Goal: Task Accomplishment & Management: Manage account settings

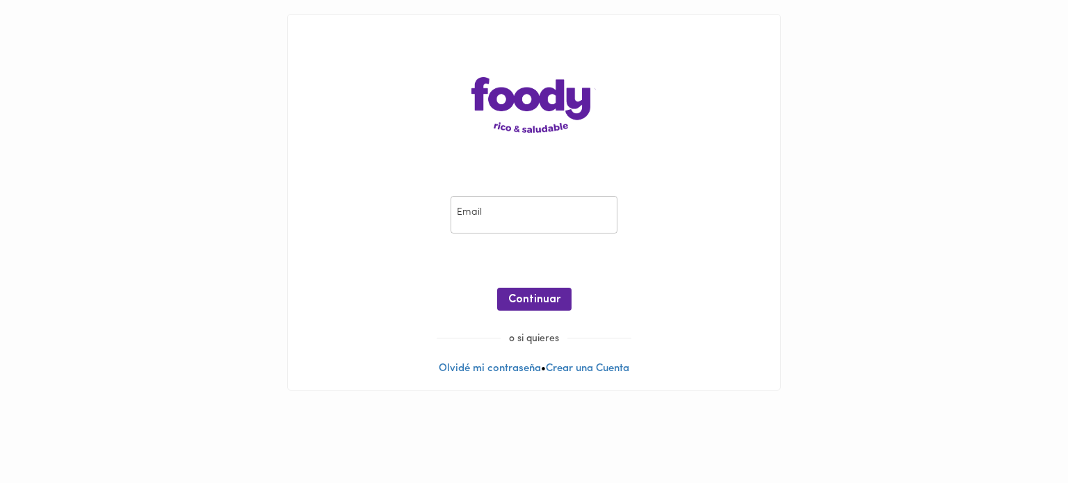
click at [463, 206] on input "email" at bounding box center [533, 215] width 167 height 38
type input "[EMAIL_ADDRESS][DOMAIN_NAME]"
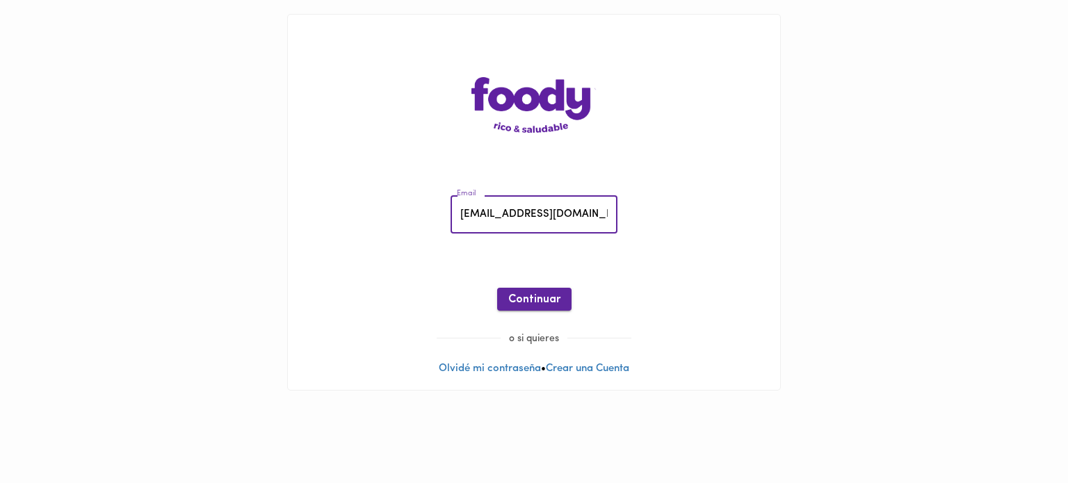
click at [519, 295] on span "Continuar" at bounding box center [534, 299] width 52 height 13
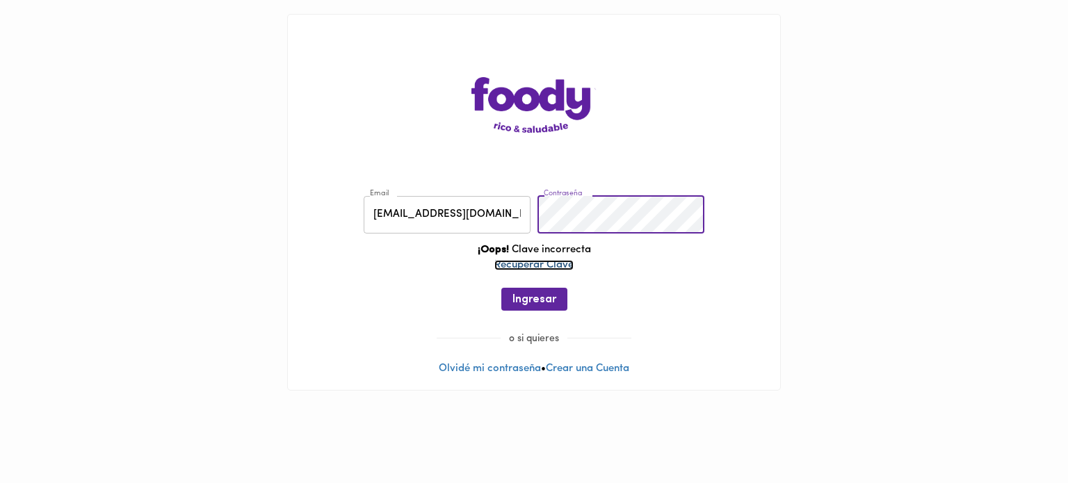
click at [537, 262] on link "Recuperar Clave" at bounding box center [533, 265] width 79 height 10
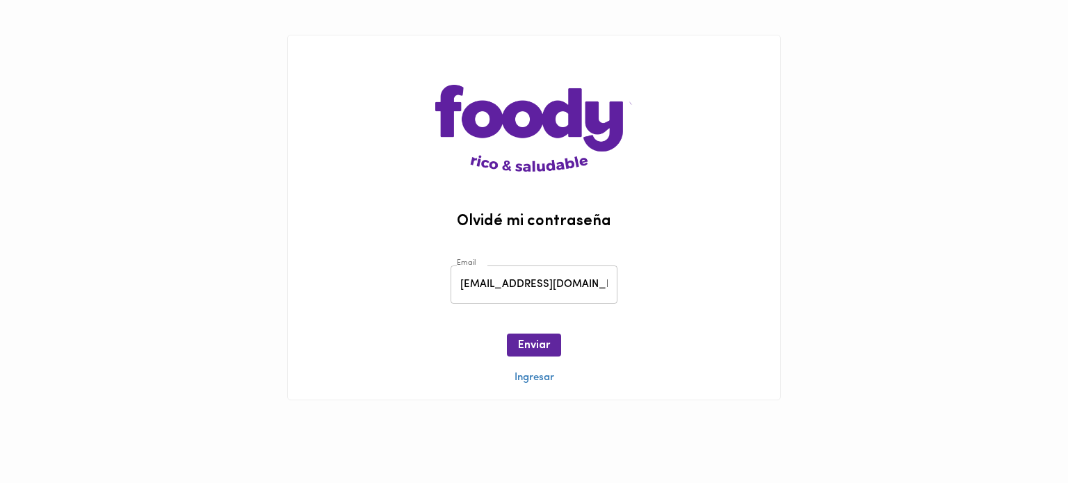
click at [546, 360] on div at bounding box center [534, 364] width 492 height 14
click at [547, 356] on button "Enviar" at bounding box center [534, 345] width 54 height 23
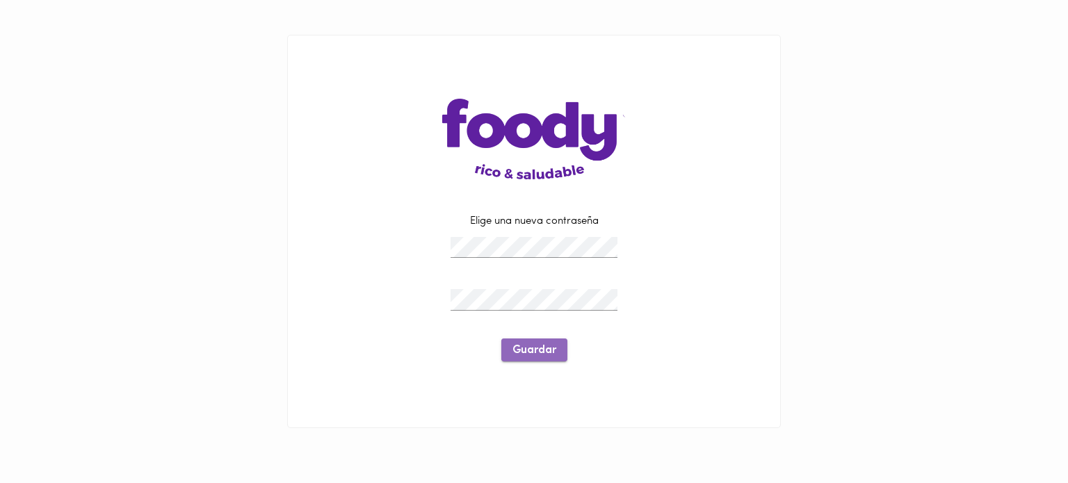
click at [535, 357] on span "Guardar" at bounding box center [534, 350] width 44 height 13
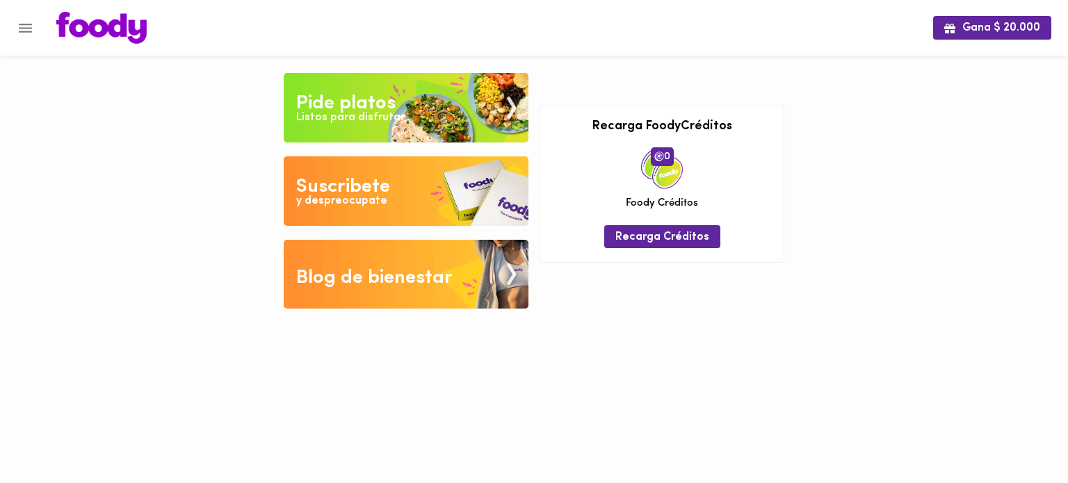
click at [32, 22] on icon "Menu" at bounding box center [25, 27] width 17 height 17
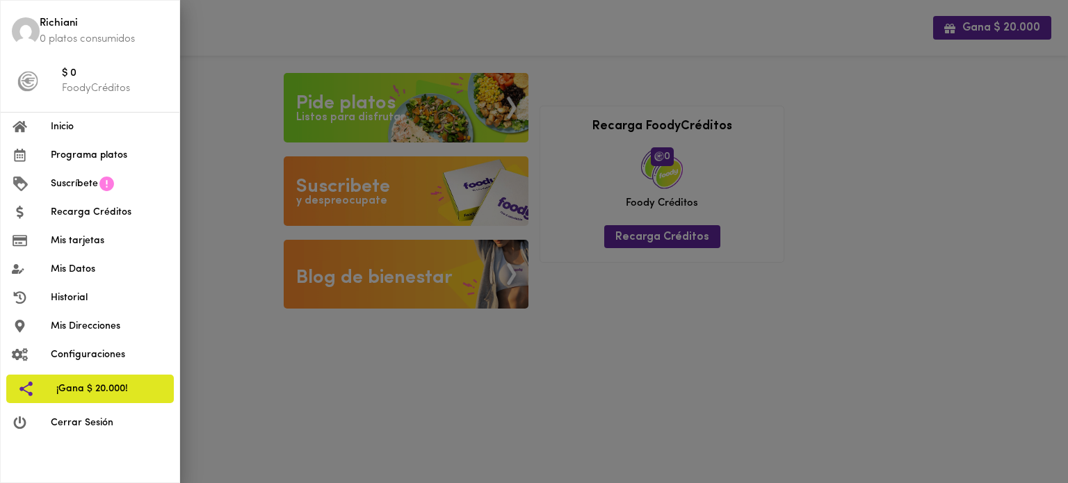
click at [70, 243] on span "Mis tarjetas" at bounding box center [109, 241] width 117 height 15
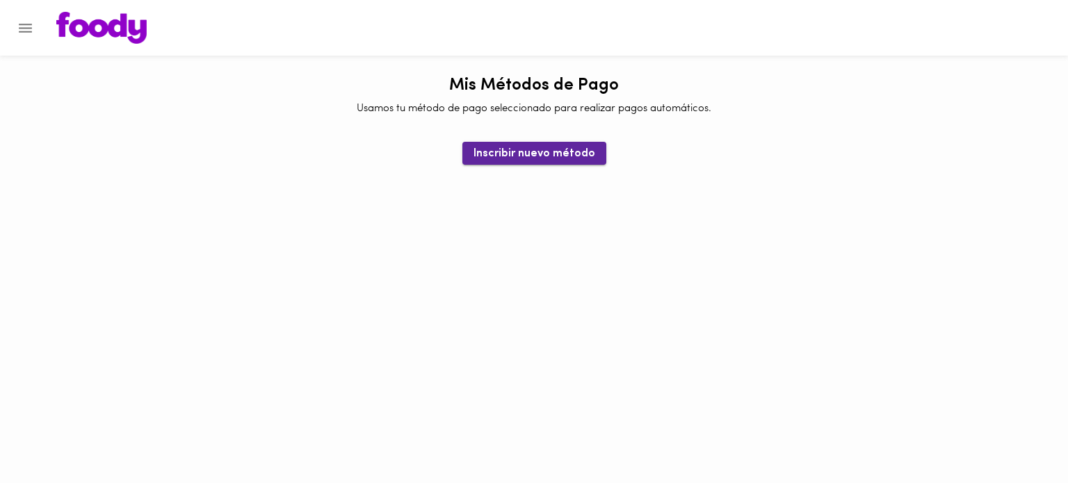
click at [487, 152] on span "Inscribir nuevo método" at bounding box center [534, 153] width 122 height 13
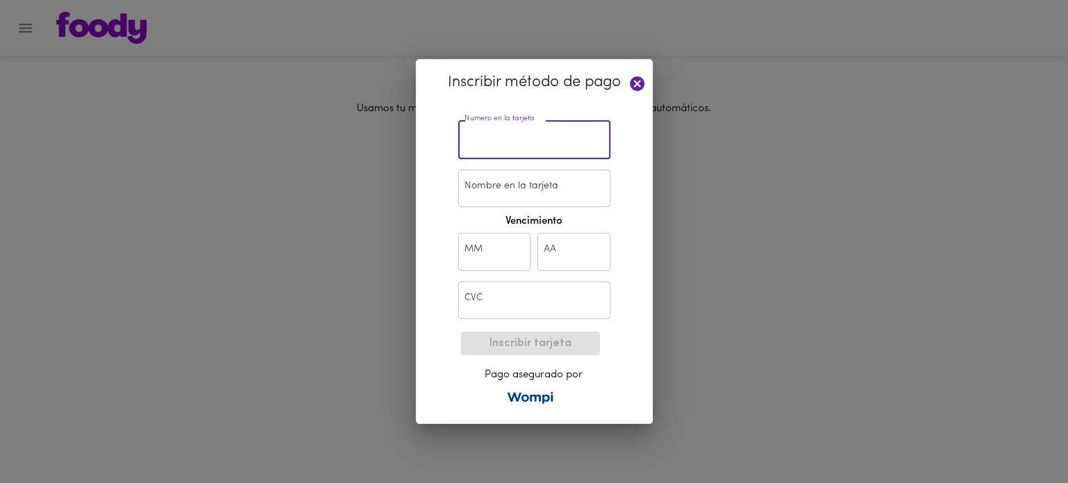
click at [484, 146] on input "text" at bounding box center [534, 140] width 152 height 38
paste input "5306 9176 4707 2623"
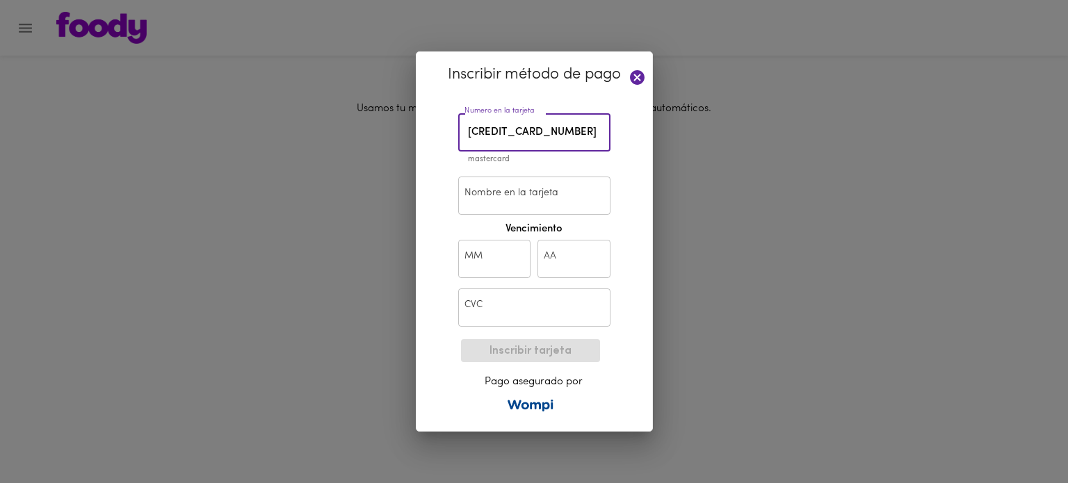
type input "5306 9176 4707 2623"
click at [500, 211] on input "Nombre en la tarjeta" at bounding box center [534, 196] width 152 height 38
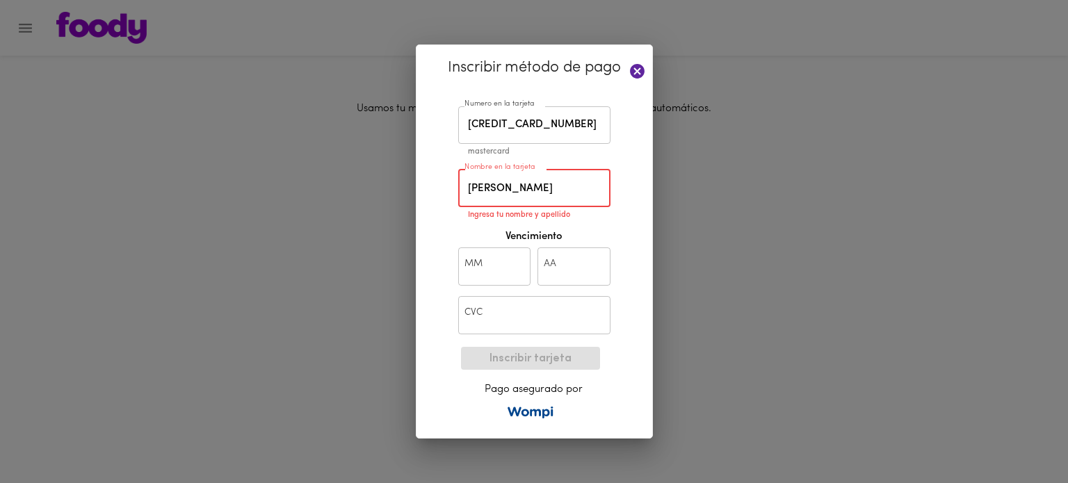
type input "jaun"
type input "12"
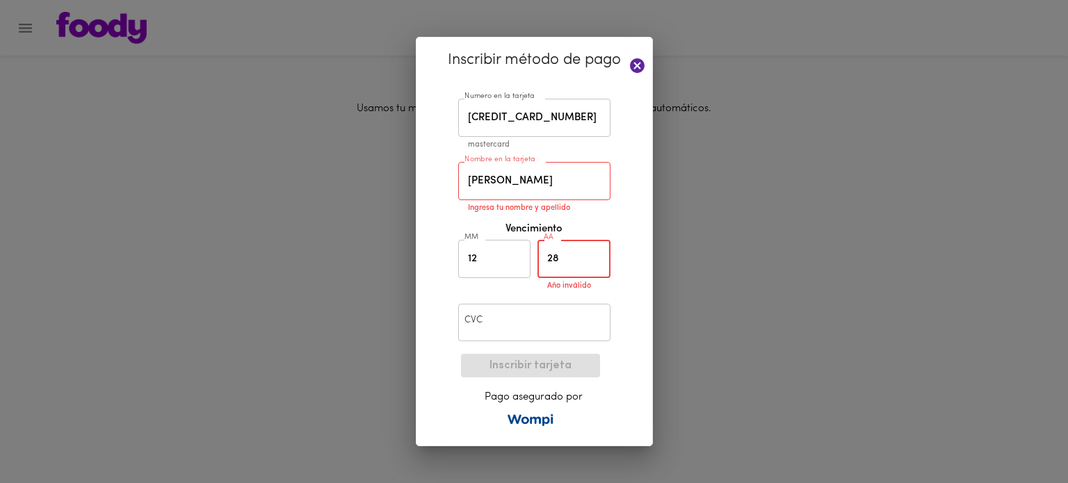
type input "28"
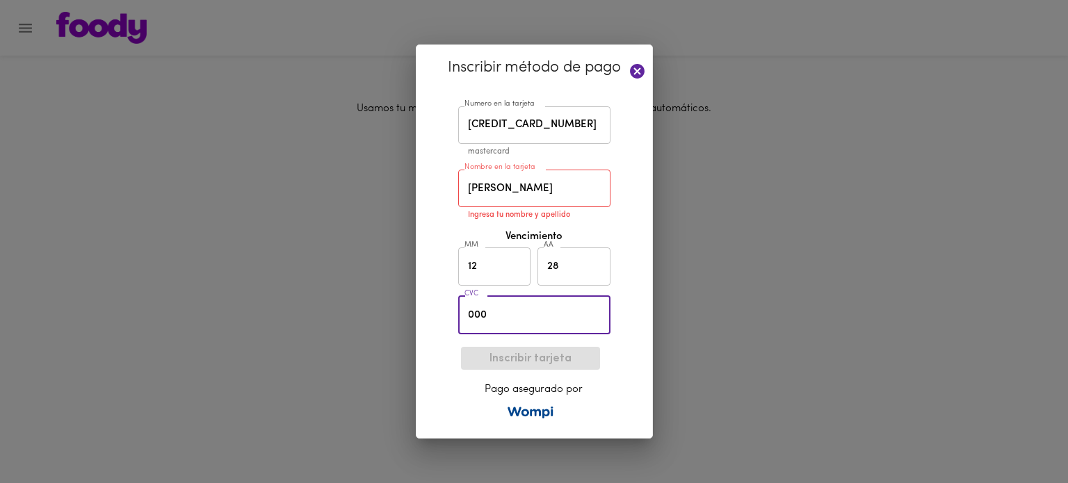
type input "000"
click at [524, 189] on input "jaun" at bounding box center [534, 189] width 152 height 38
click at [542, 348] on div "Inscribir tarjeta Pago asegurado por" at bounding box center [534, 382] width 144 height 83
click at [526, 193] on input "jaun dav" at bounding box center [534, 189] width 152 height 38
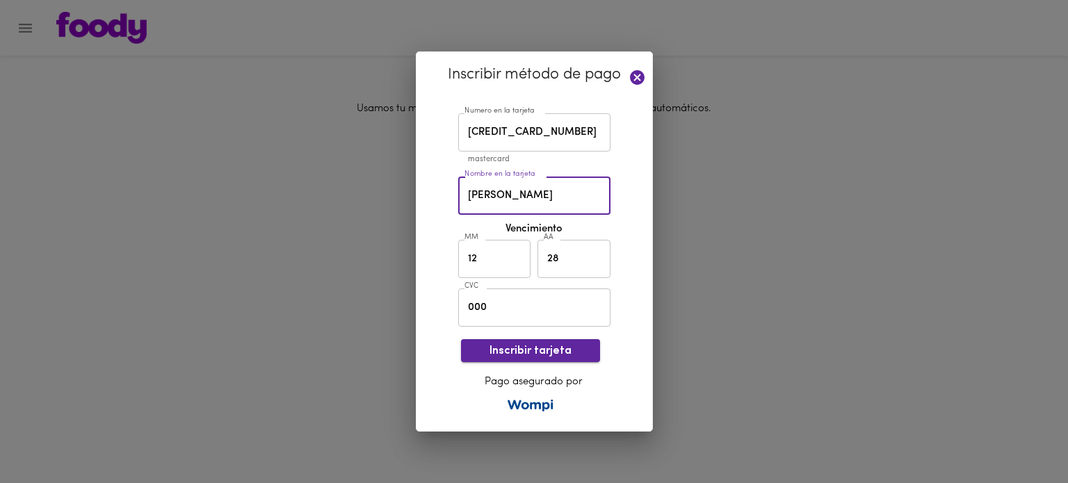
type input "juan david"
click at [529, 357] on span "Inscribir tarjeta" at bounding box center [530, 351] width 117 height 13
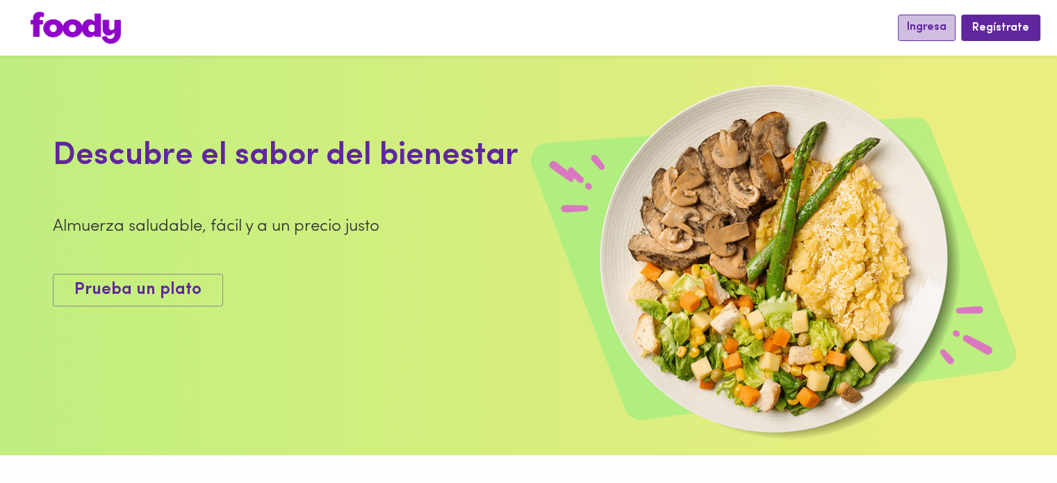
click at [943, 26] on span "Ingresa" at bounding box center [927, 27] width 40 height 13
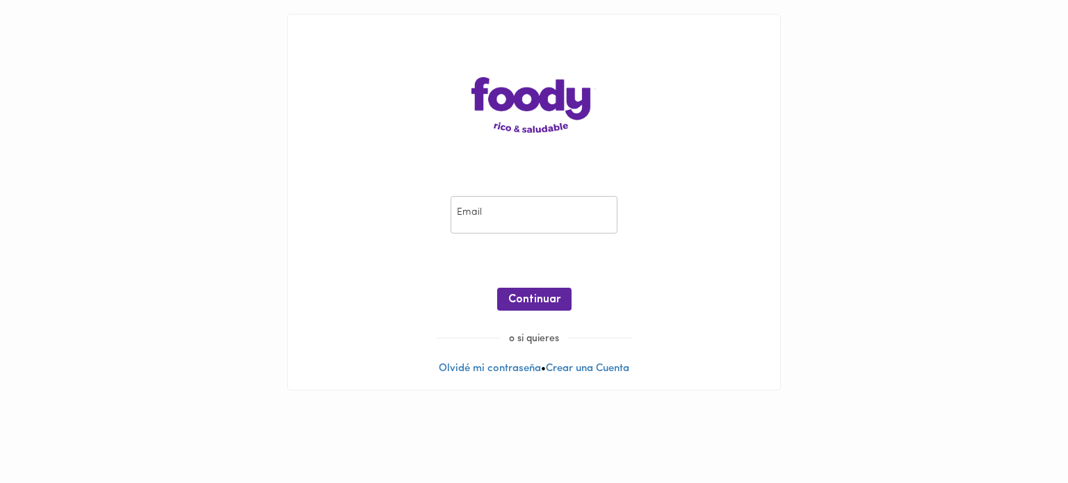
click at [545, 219] on input "email" at bounding box center [533, 215] width 167 height 38
type input "[EMAIL_ADDRESS][DOMAIN_NAME]"
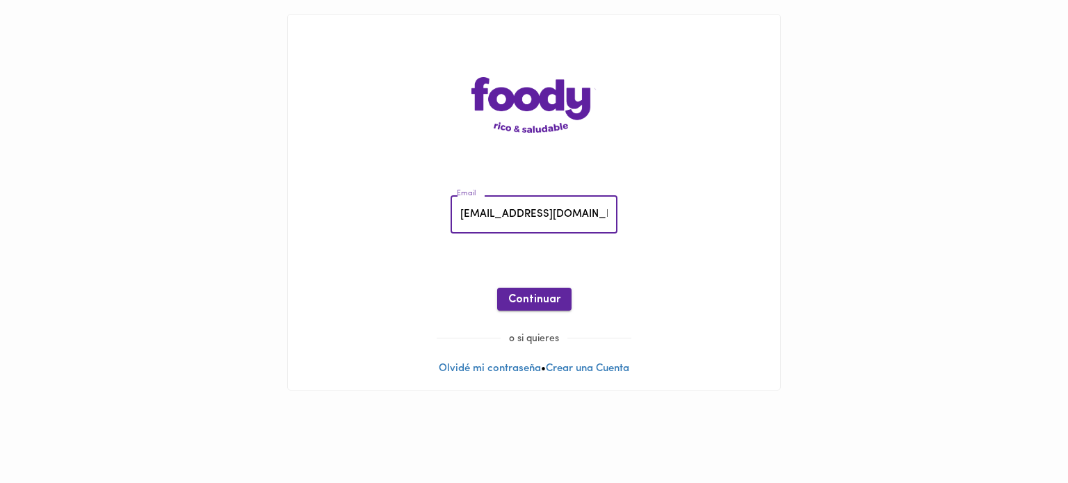
click at [523, 298] on span "Continuar" at bounding box center [534, 299] width 52 height 13
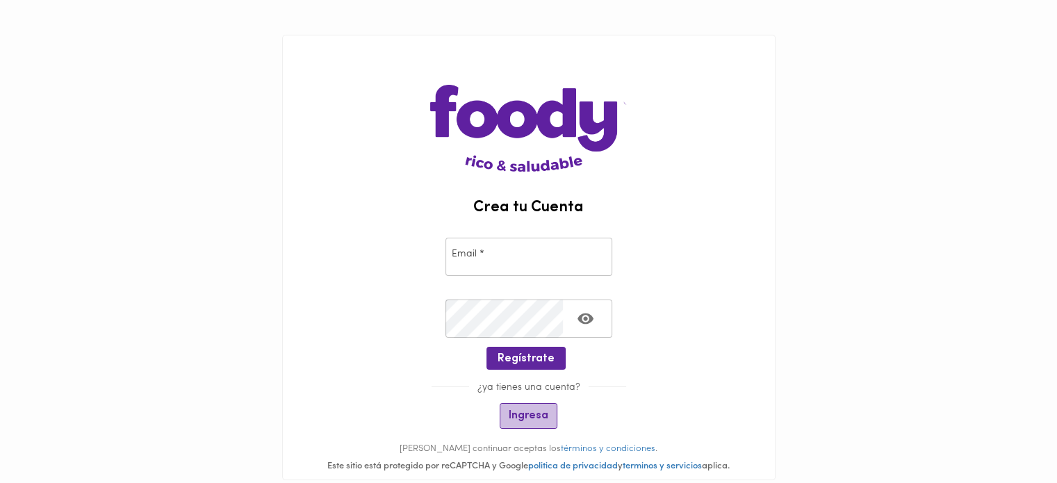
click at [542, 415] on span "Ingresa" at bounding box center [529, 415] width 40 height 13
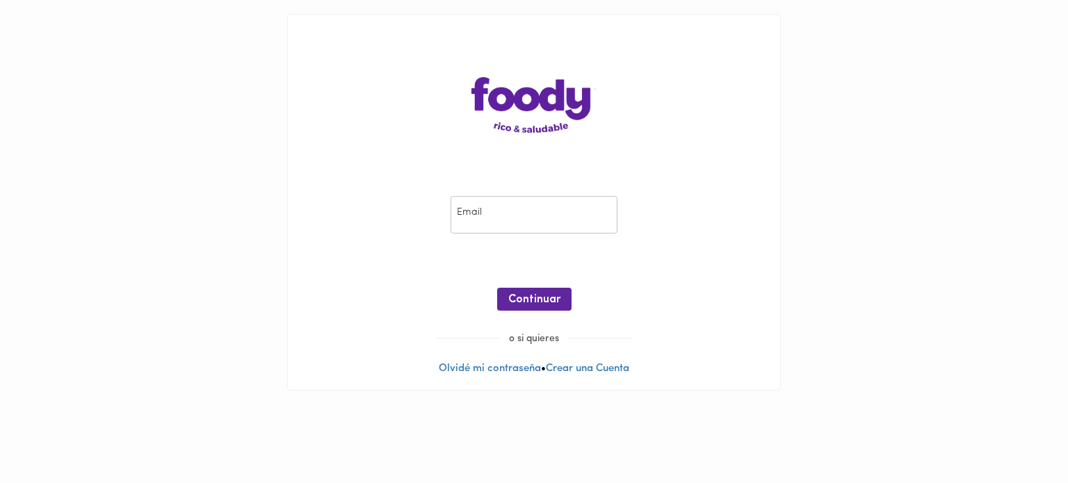
click at [481, 222] on input "email" at bounding box center [533, 215] width 167 height 38
type input "[EMAIL_ADDRESS][DOMAIN_NAME]"
drag, startPoint x: 514, startPoint y: 245, endPoint x: 538, endPoint y: 294, distance: 54.4
click at [538, 294] on span "Continuar" at bounding box center [534, 299] width 52 height 13
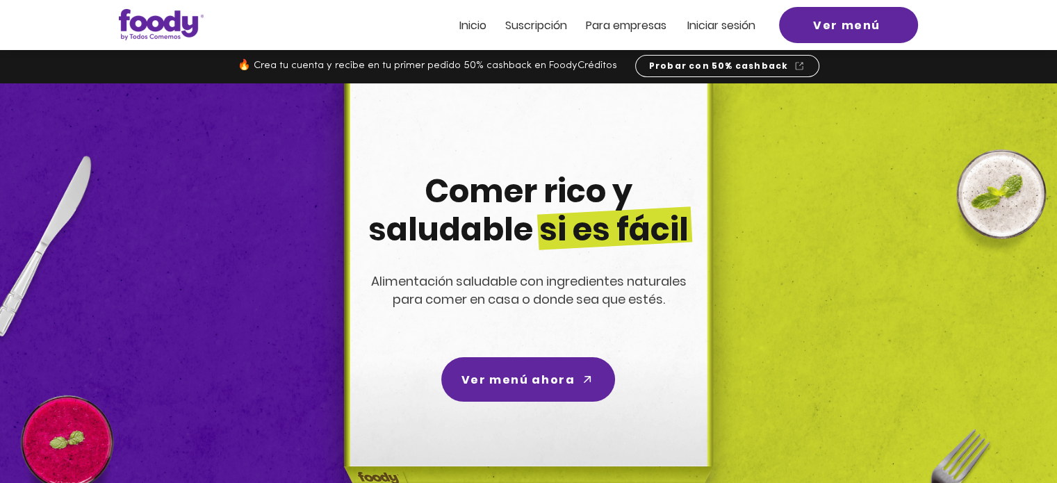
click at [718, 33] on span "Iniciar sesión" at bounding box center [721, 25] width 68 height 16
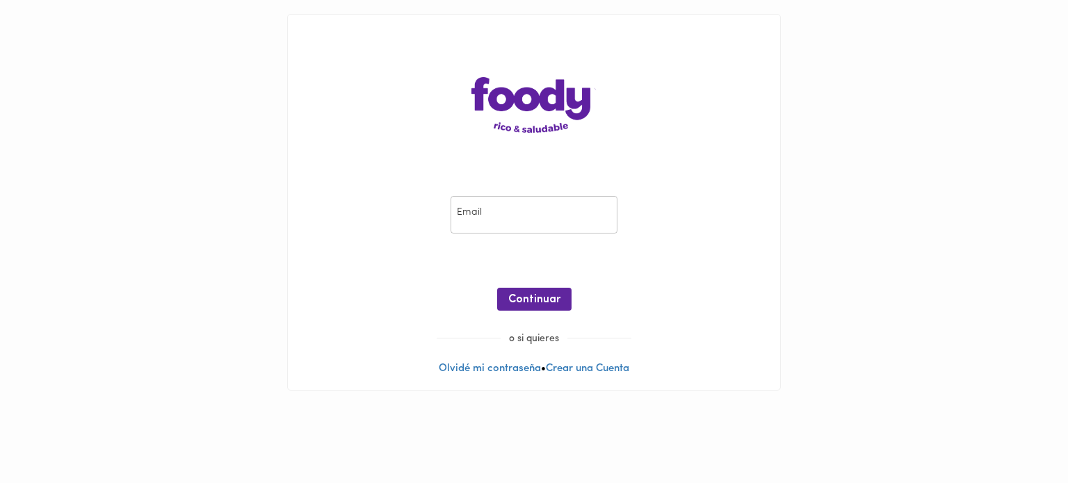
click at [503, 200] on input "email" at bounding box center [533, 215] width 167 height 38
type input "azuajerichiani@gmail.com"
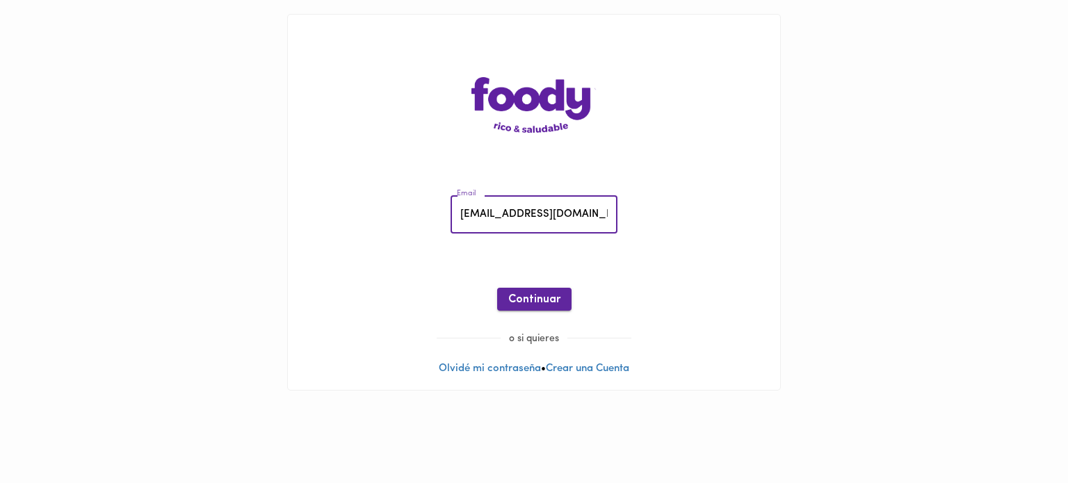
click at [543, 296] on span "Continuar" at bounding box center [534, 299] width 52 height 13
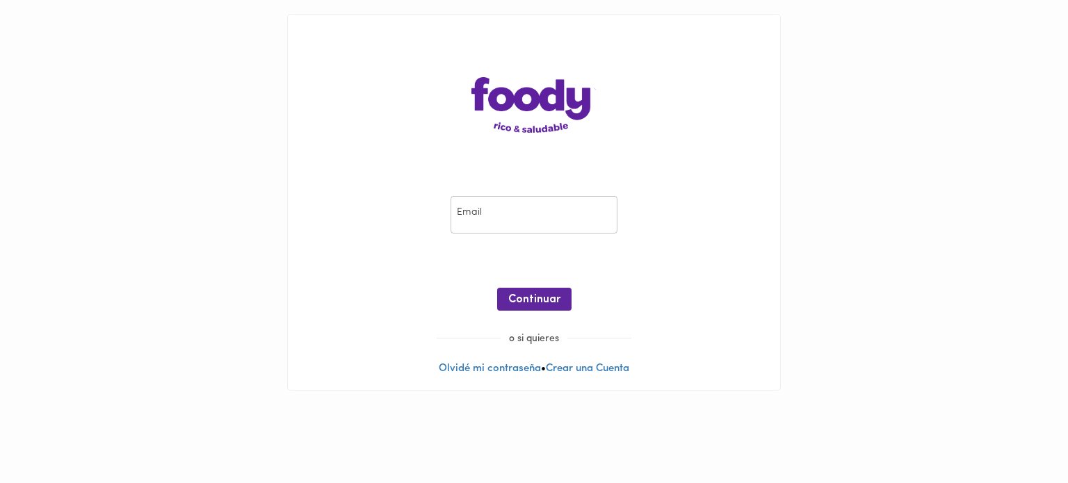
click at [560, 231] on input "email" at bounding box center [533, 215] width 167 height 38
type input "[EMAIL_ADDRESS][DOMAIN_NAME]"
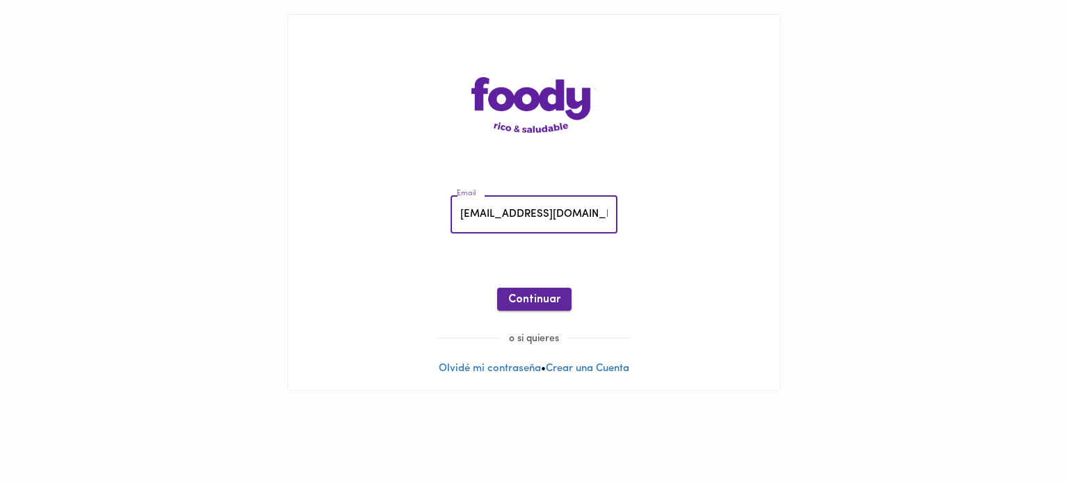
click at [514, 296] on span "Continuar" at bounding box center [534, 299] width 52 height 13
